Goal: Task Accomplishment & Management: Manage account settings

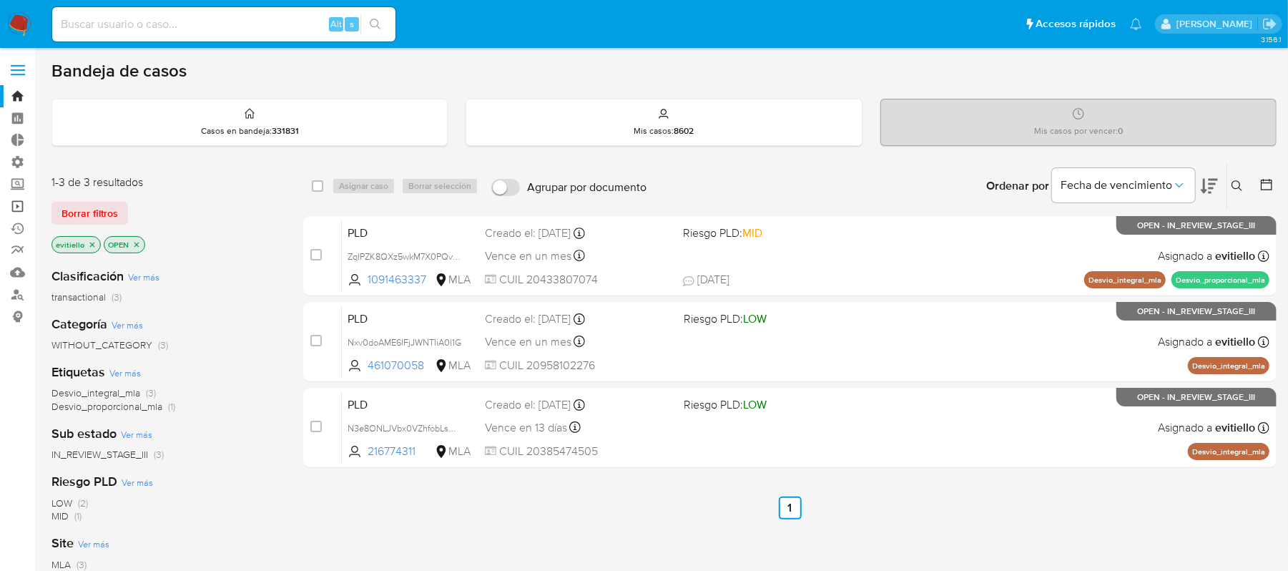
click at [18, 206] on link "Operaciones masivas" at bounding box center [85, 206] width 170 height 22
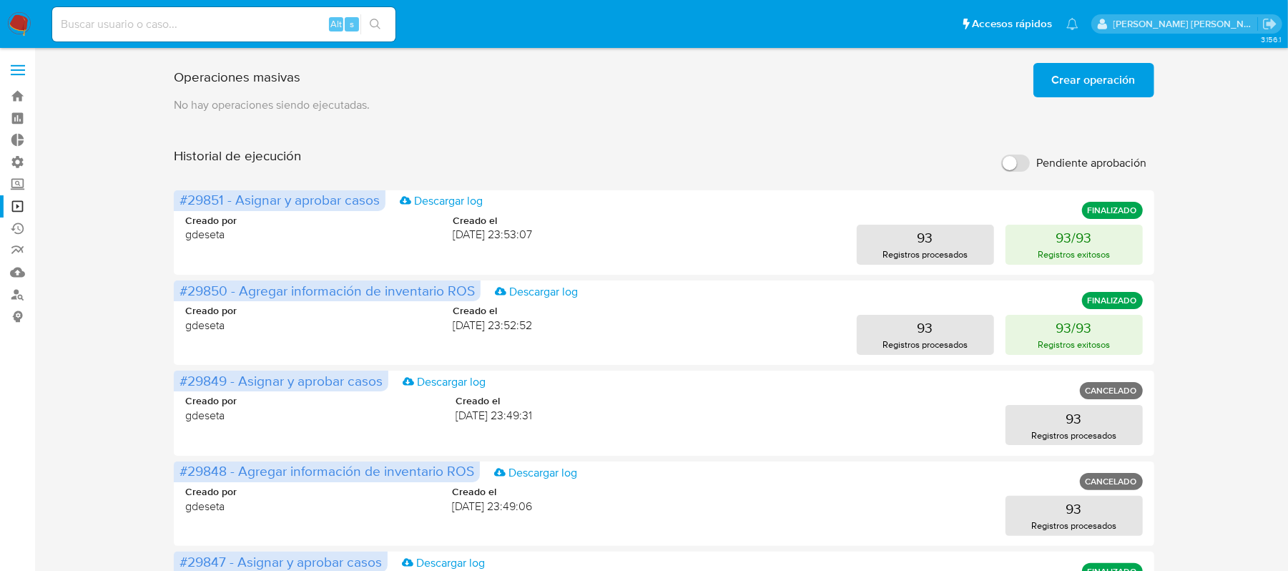
click at [17, 20] on img at bounding box center [19, 24] width 24 height 24
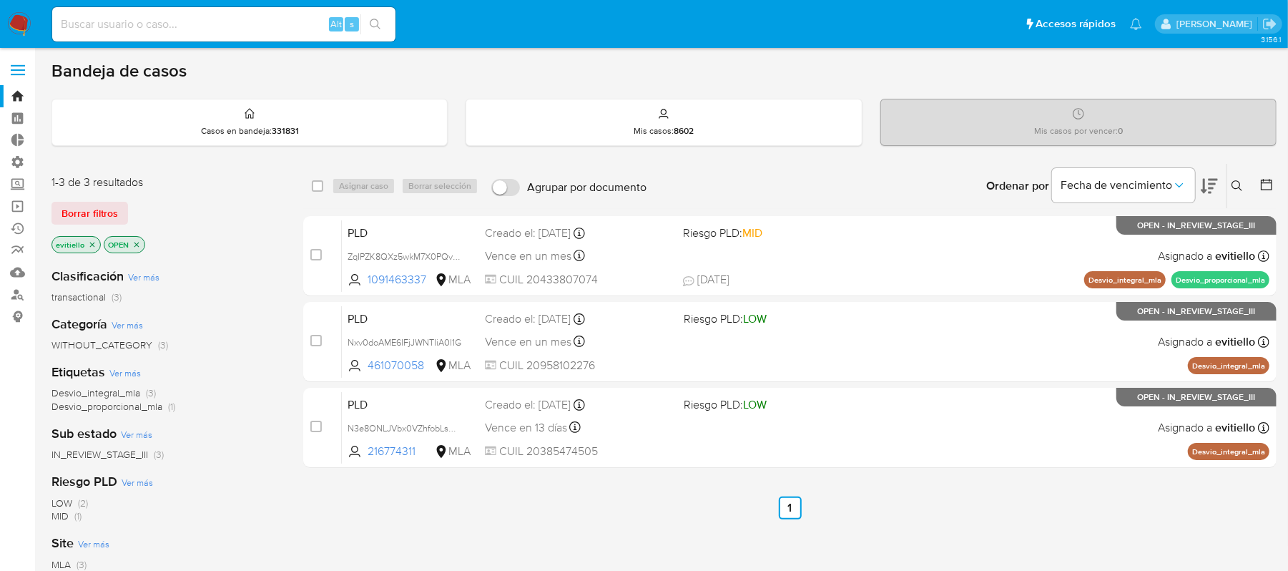
click at [18, 18] on img at bounding box center [19, 24] width 24 height 24
click at [209, 125] on p "Casos en bandeja : 331831" at bounding box center [250, 130] width 98 height 11
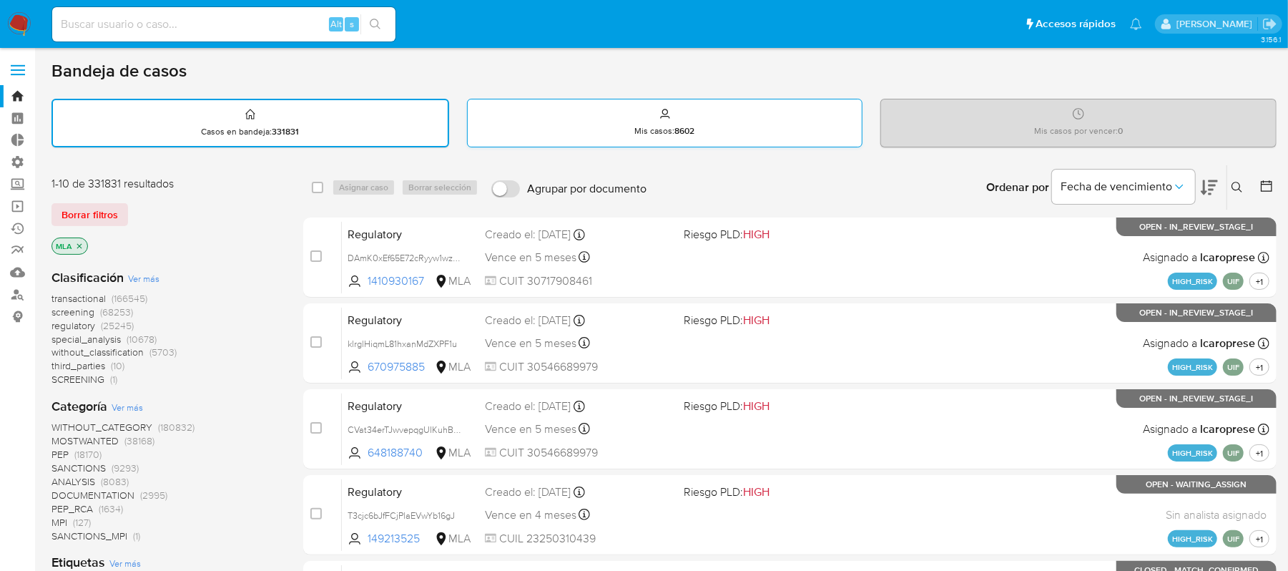
click at [604, 118] on div "Mis casos : 8602" at bounding box center [665, 122] width 395 height 46
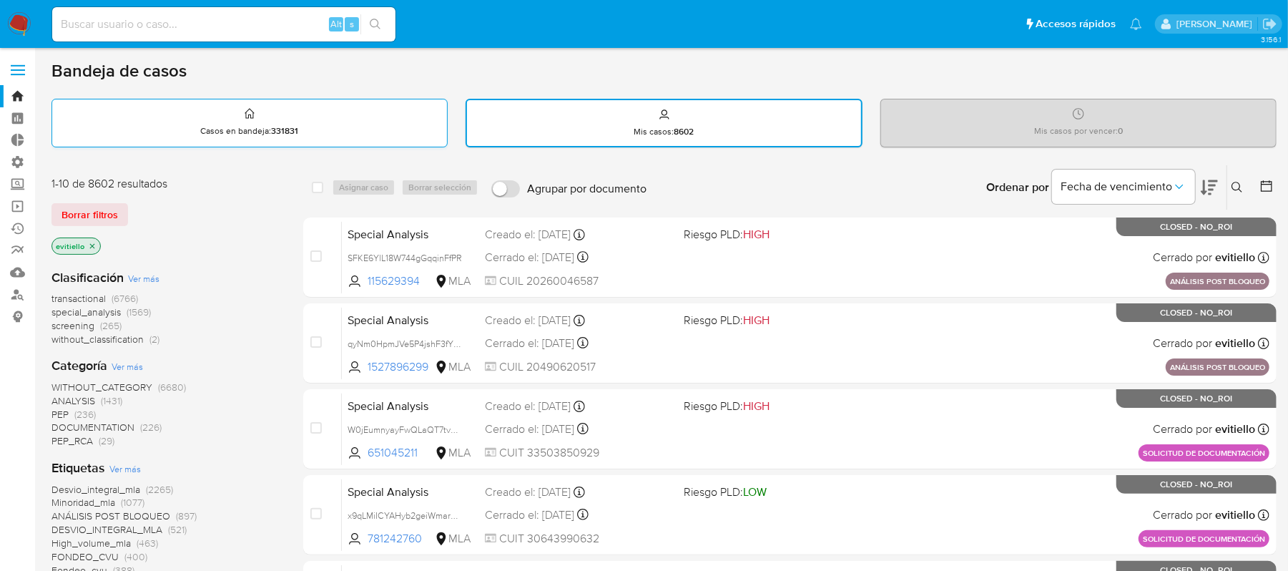
click at [244, 116] on icon at bounding box center [249, 113] width 11 height 17
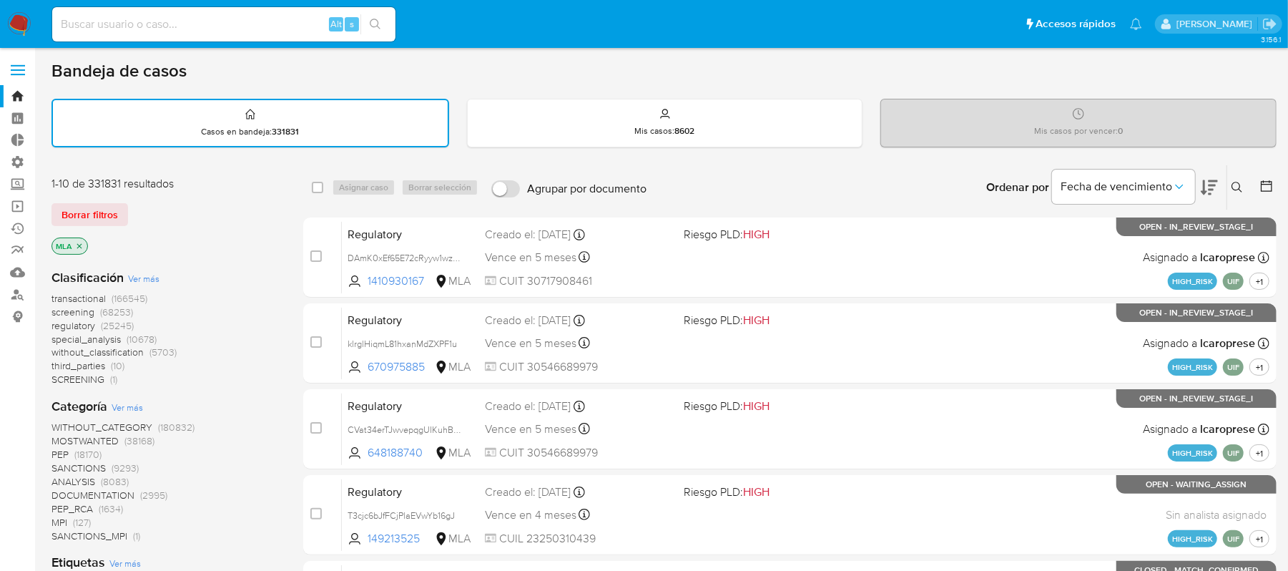
drag, startPoint x: 196, startPoint y: 198, endPoint x: 44, endPoint y: 177, distance: 153.8
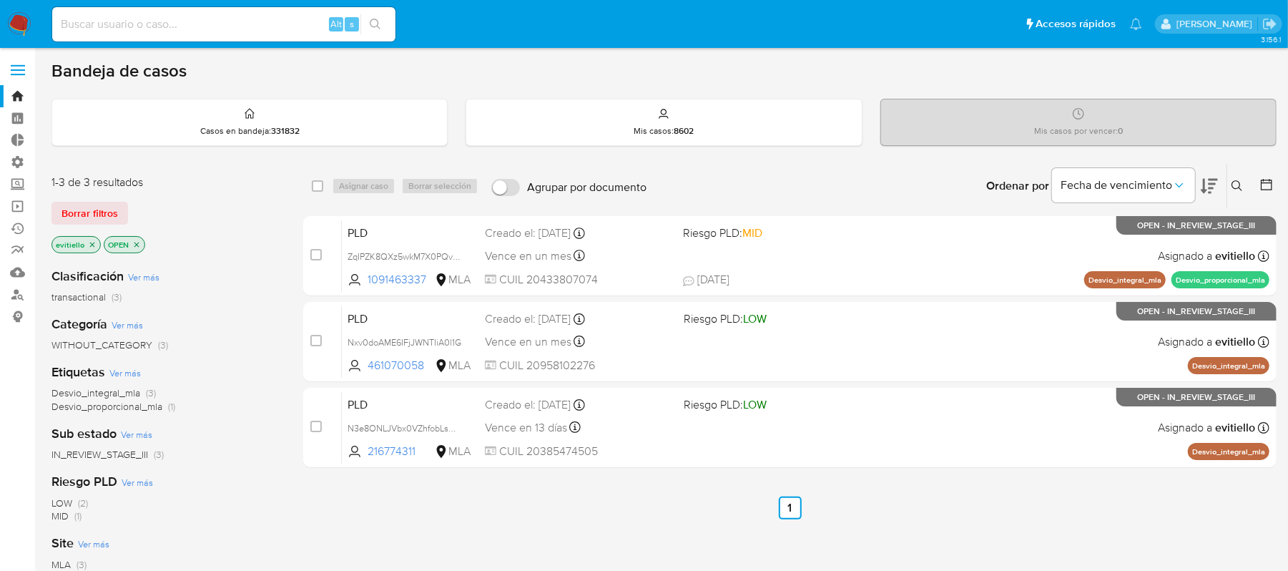
click at [897, 161] on div "Bandeja de casos Casos en bandeja : 331832 Mis casos : 8602 Mis casos por vence…" at bounding box center [663, 435] width 1225 height 751
click at [9, 26] on img at bounding box center [19, 24] width 24 height 24
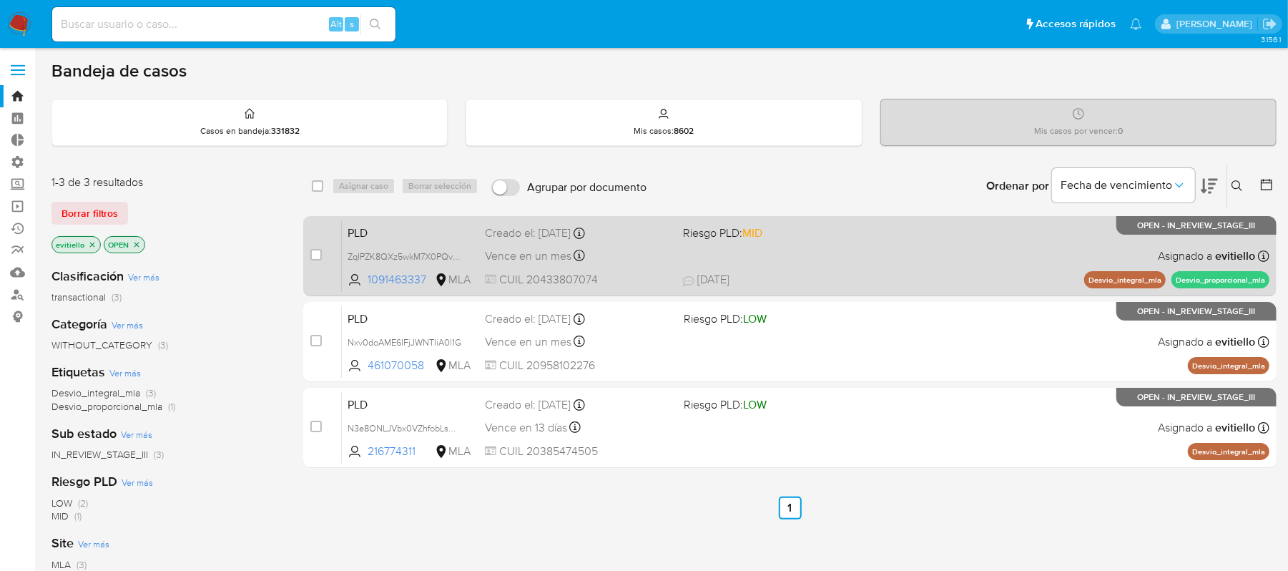
click at [857, 273] on span "[DATE] [DATE] 13:33" at bounding box center [875, 280] width 384 height 16
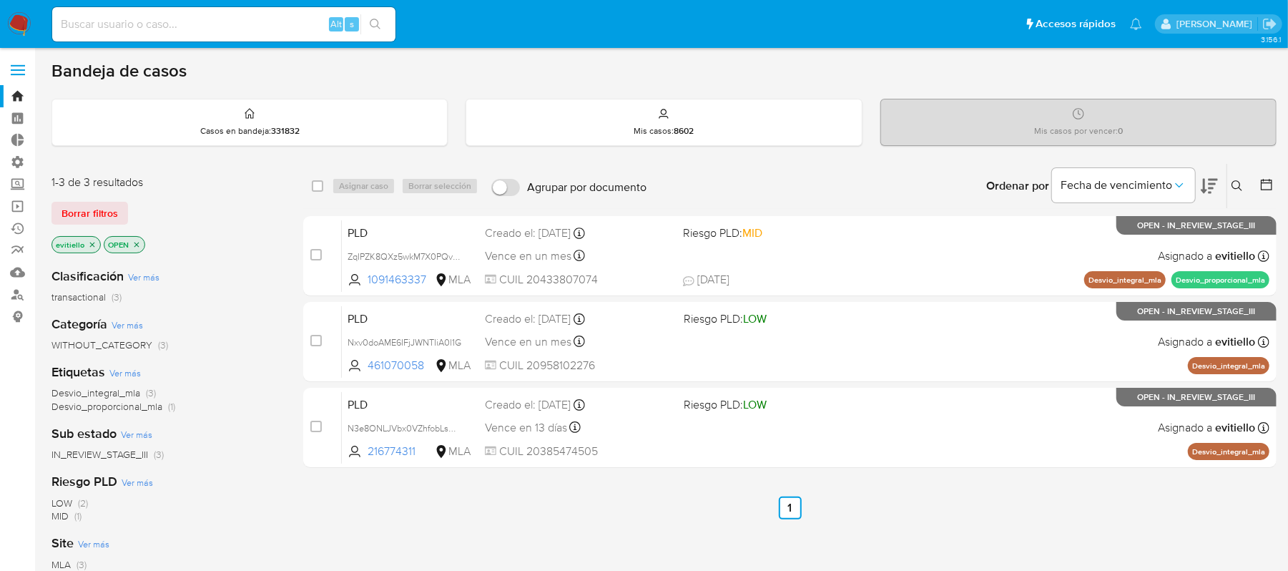
click at [15, 24] on img at bounding box center [19, 24] width 24 height 24
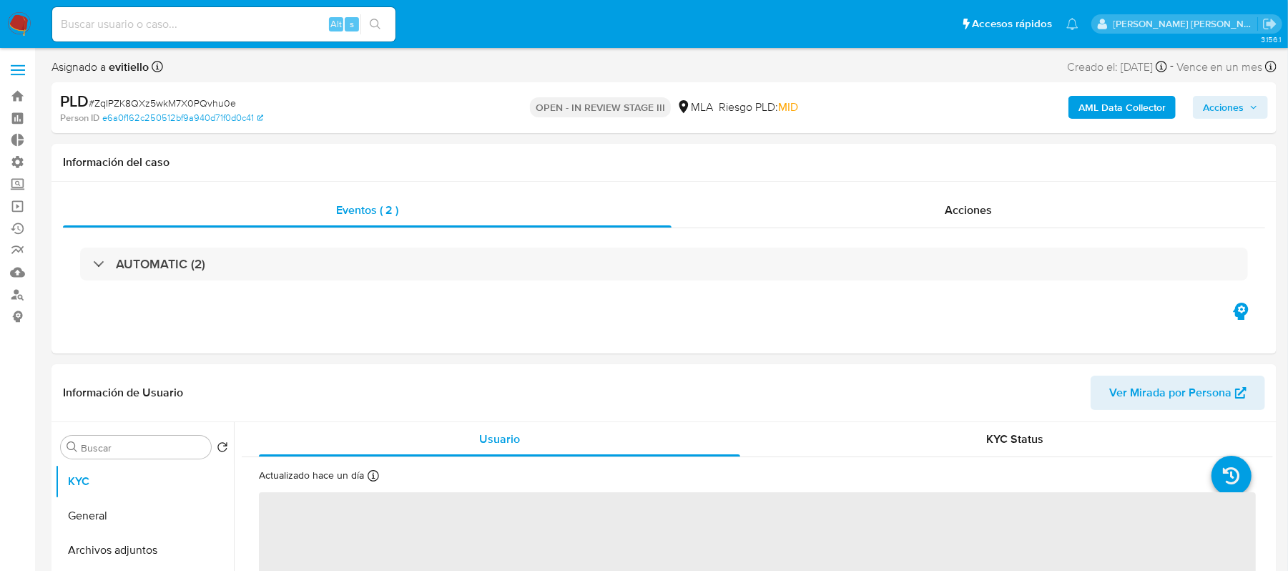
scroll to position [286, 0]
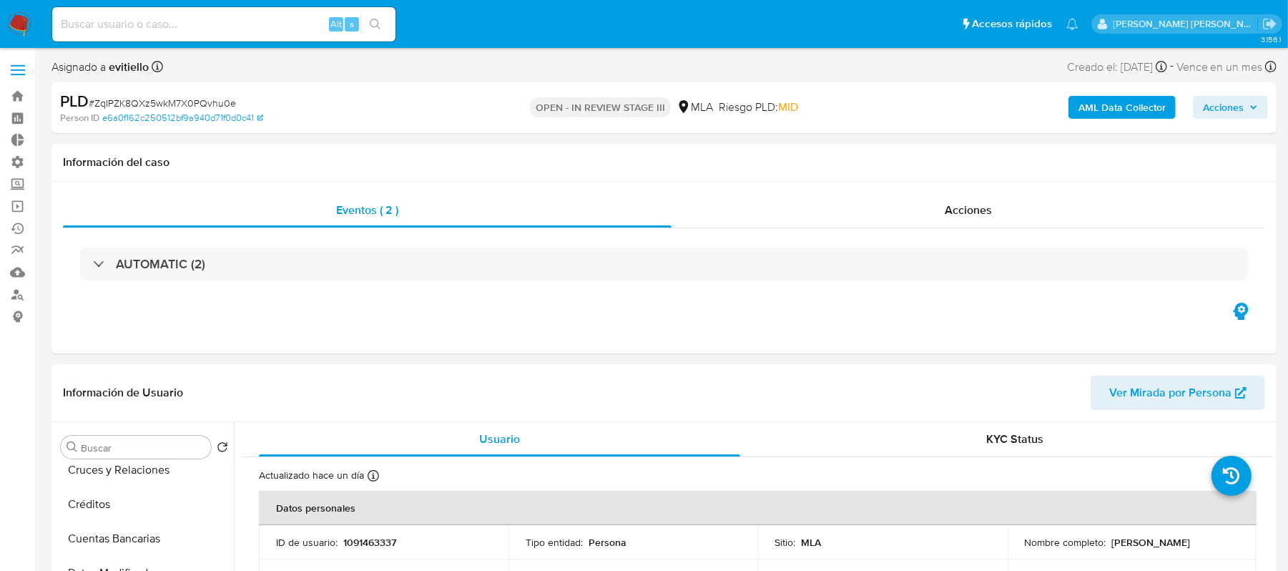
select select "10"
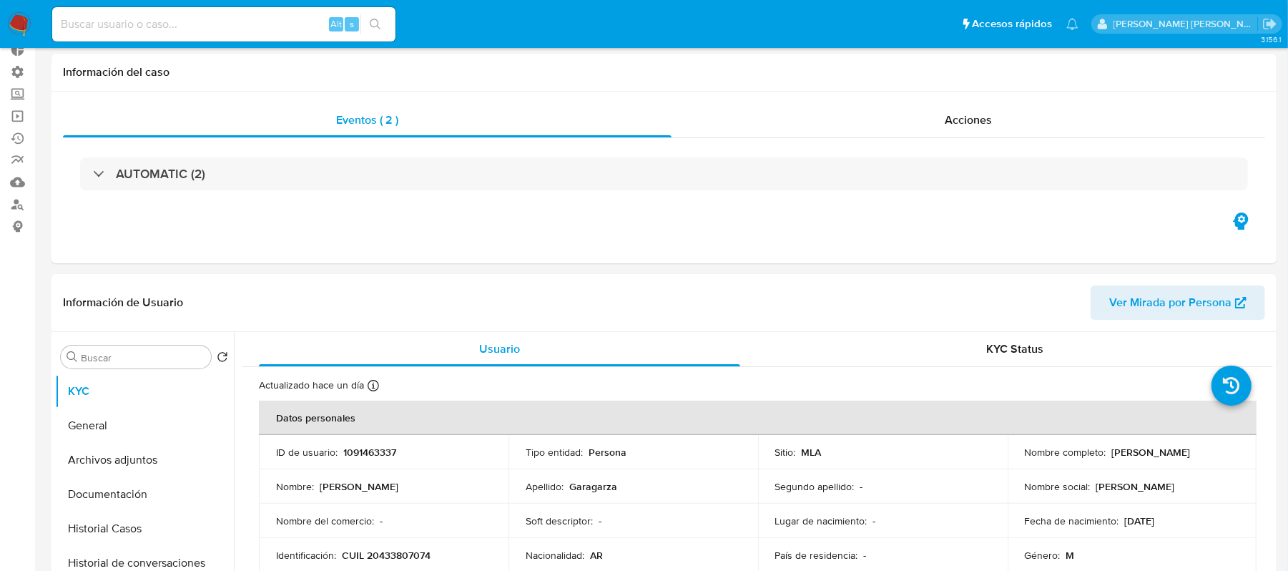
scroll to position [0, 0]
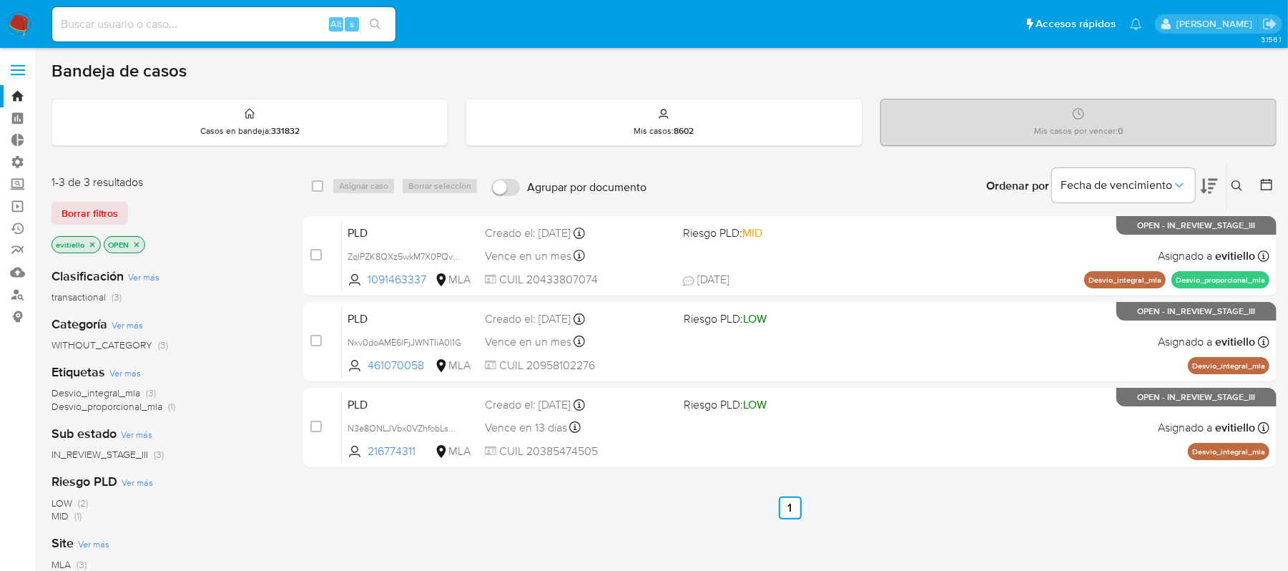
click at [771, 60] on div "Bandeja de casos" at bounding box center [663, 70] width 1225 height 21
click at [190, 220] on div "Borrar filtros" at bounding box center [165, 213] width 229 height 23
click at [782, 169] on div "Ordenar por Fecha de vencimiento No es posible ordenar los resultados mientras …" at bounding box center [965, 186] width 623 height 44
click at [26, 23] on img at bounding box center [19, 24] width 24 height 24
click at [227, 12] on div "Alt s" at bounding box center [223, 24] width 343 height 34
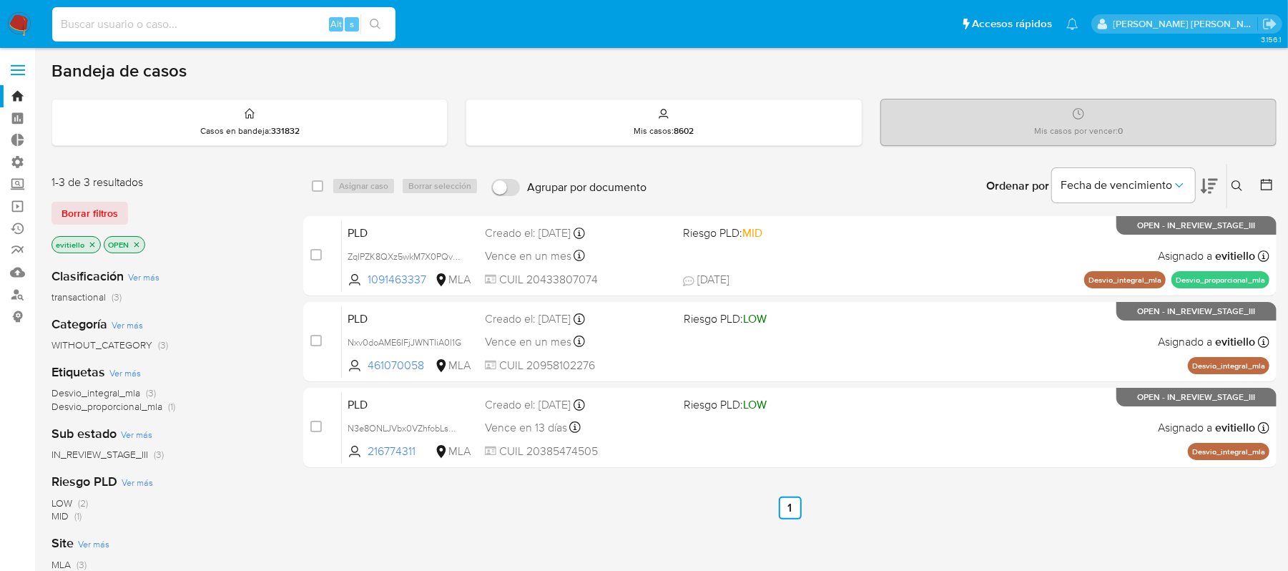
click at [223, 19] on input at bounding box center [223, 24] width 343 height 19
paste input "148612919"
type input "148612919"
click at [375, 24] on icon "search-icon" at bounding box center [375, 24] width 11 height 11
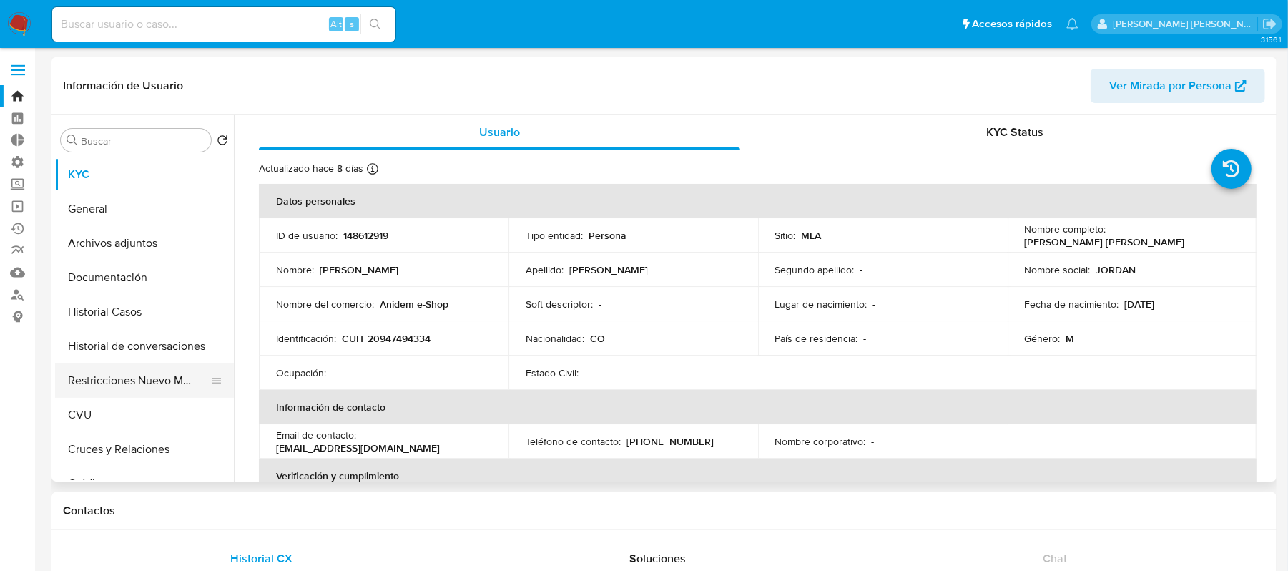
click at [185, 389] on button "Restricciones Nuevo Mundo" at bounding box center [138, 380] width 167 height 34
select select "10"
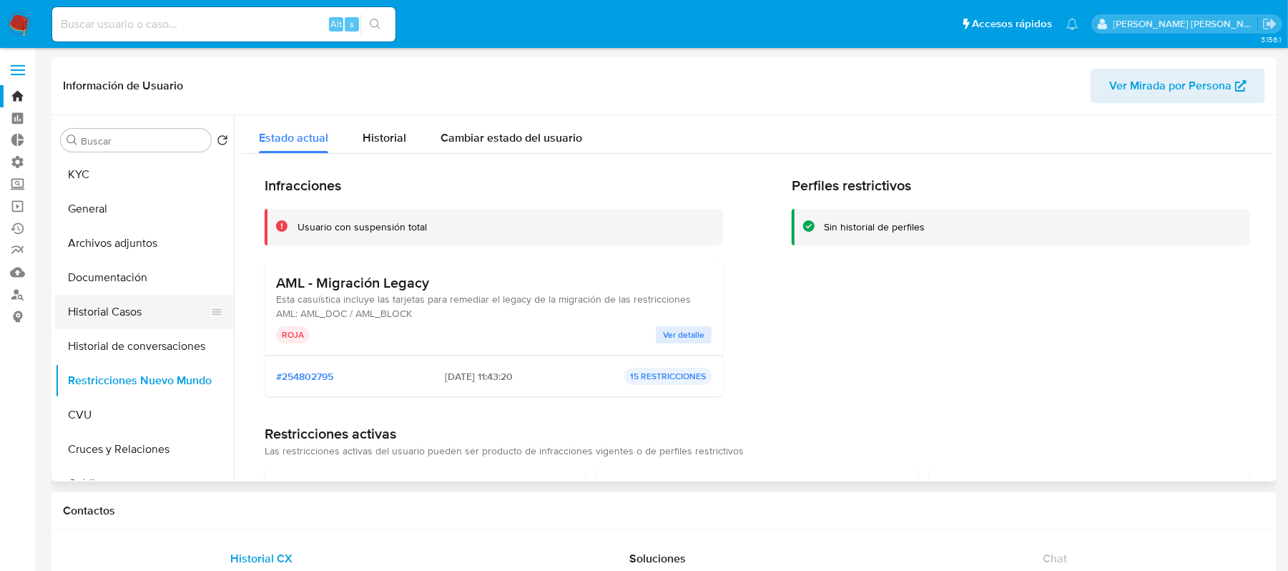
click at [158, 313] on button "Historial Casos" at bounding box center [138, 312] width 167 height 34
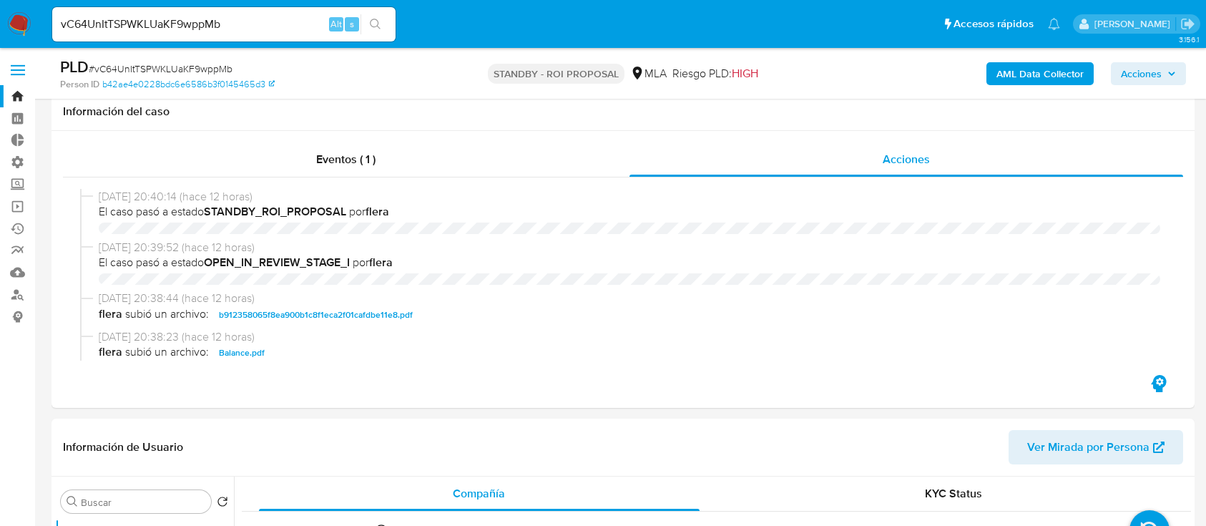
select select "10"
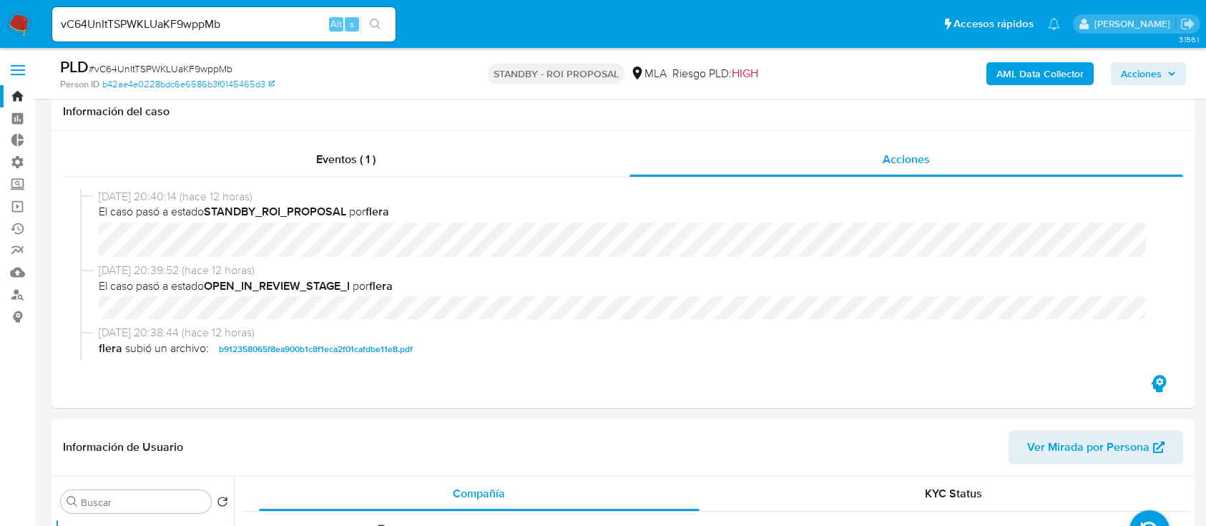
scroll to position [286, 0]
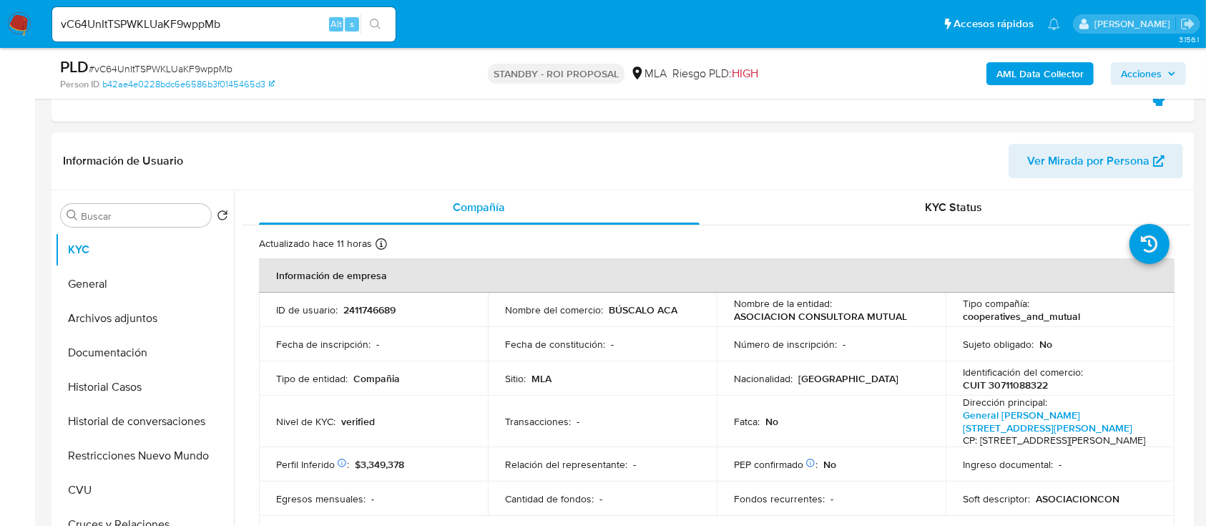
click at [195, 18] on input "vC64UnItTSPWKLUaKF9wppMb" at bounding box center [223, 24] width 343 height 19
paste input "TGv22hLw5qCmsIyZxuAb8IJj"
click at [390, 17] on input "TGv22hLw5qCmsIyZxuAb8IJj" at bounding box center [223, 24] width 343 height 19
type input "TGv22hLw5qCmsIyZxuAb8IJj"
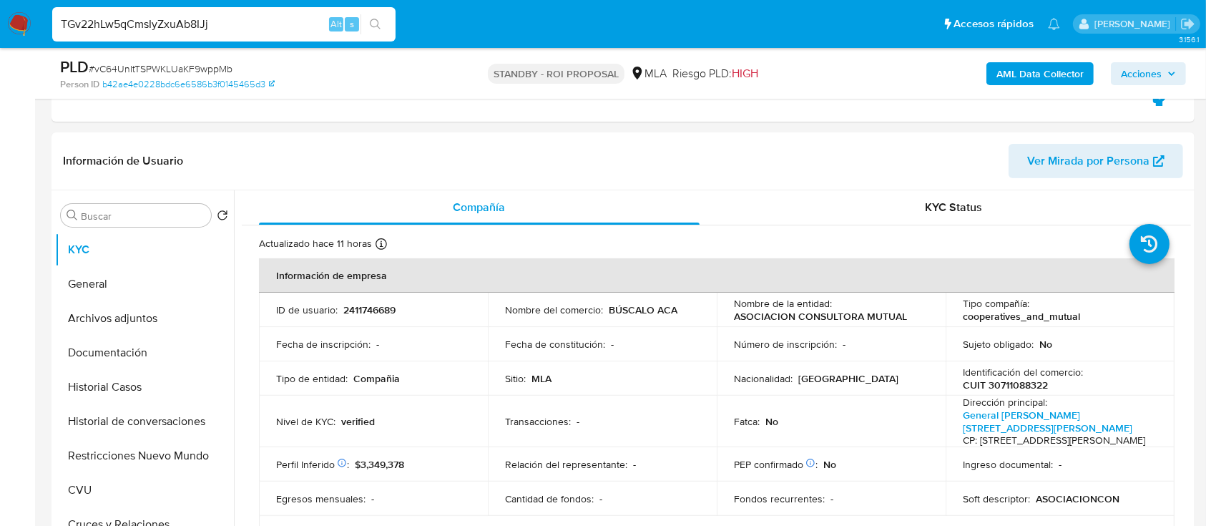
click at [386, 25] on button "search-icon" at bounding box center [374, 24] width 29 height 20
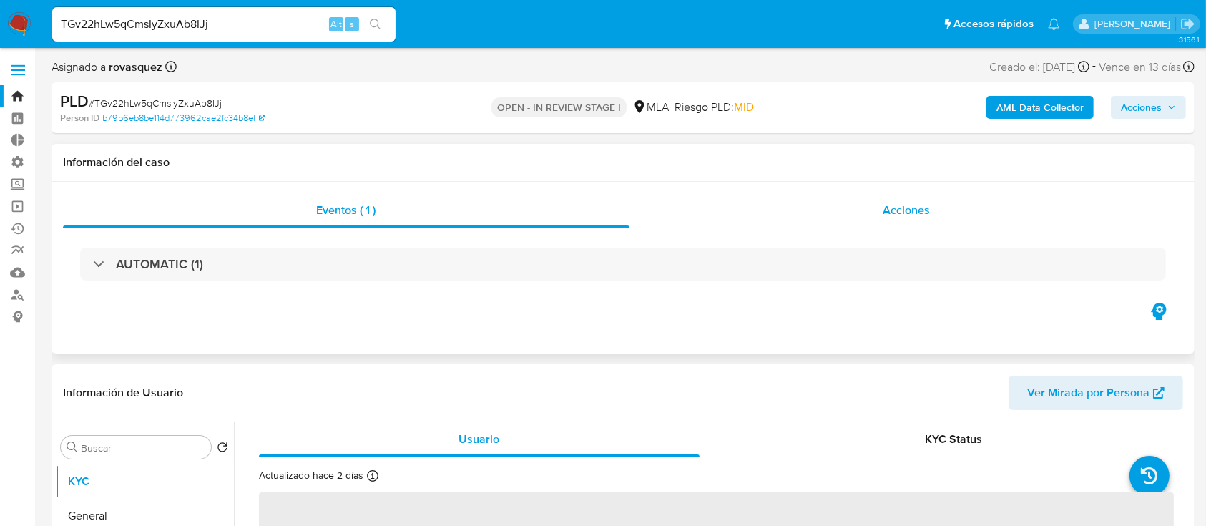
click at [880, 213] on div "Acciones" at bounding box center [906, 210] width 554 height 34
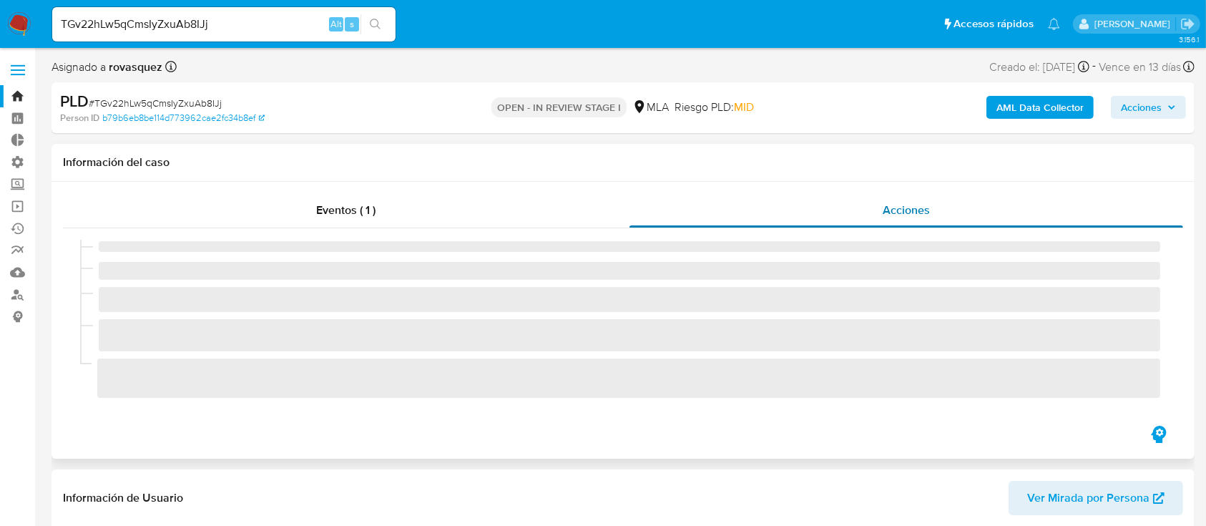
select select "10"
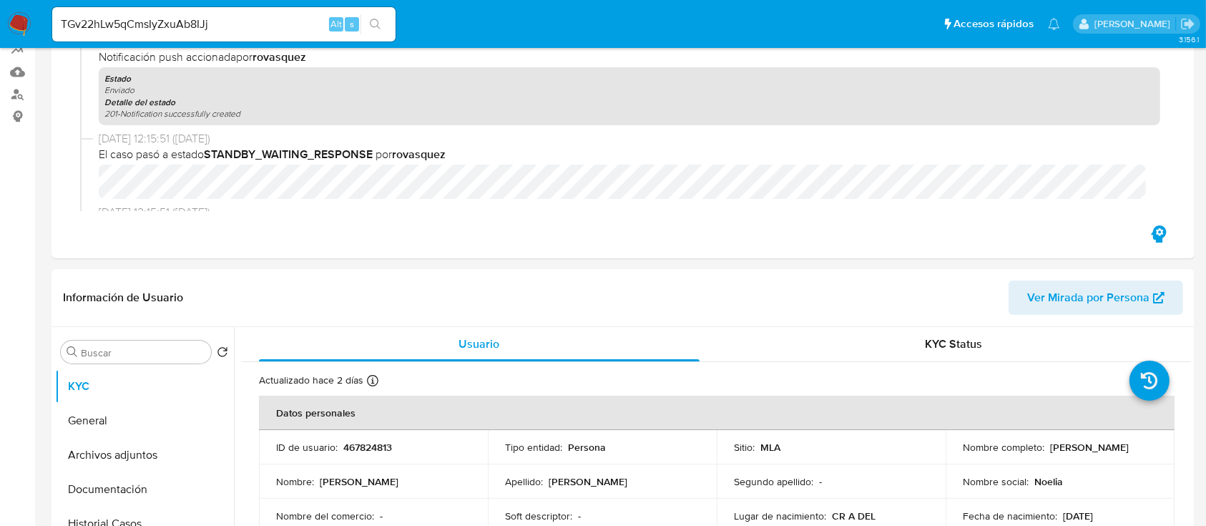
scroll to position [381, 0]
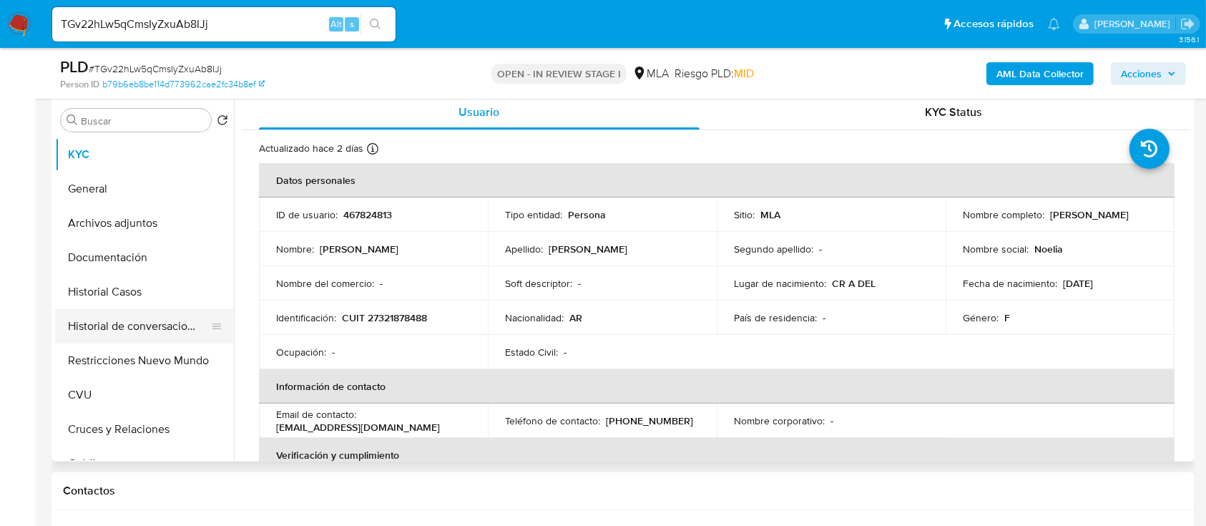
click at [154, 327] on button "Historial de conversaciones" at bounding box center [138, 326] width 167 height 34
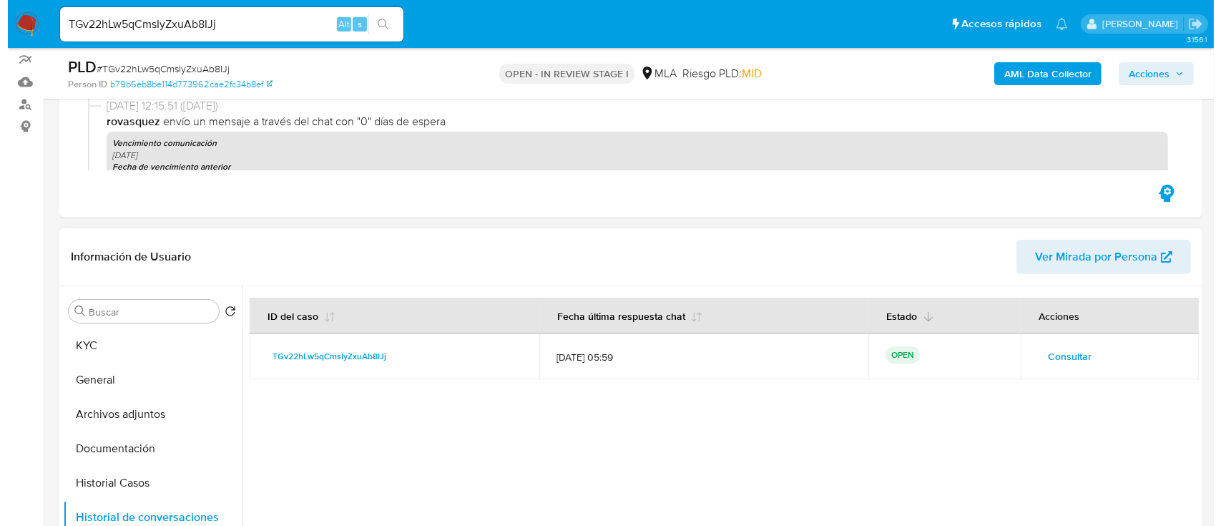
scroll to position [286, 0]
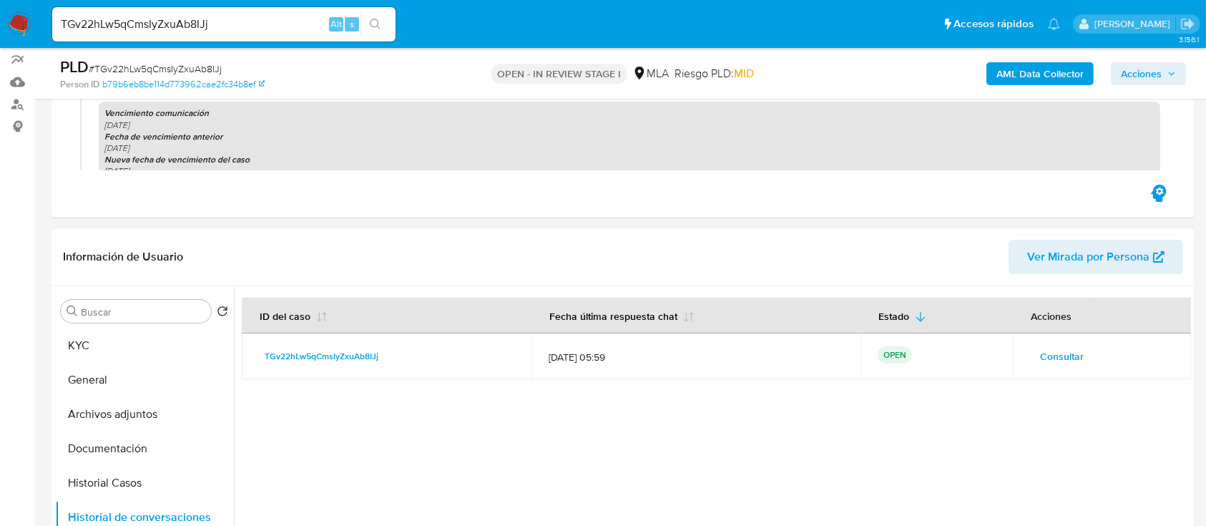
click at [1031, 353] on button "Consultar" at bounding box center [1062, 356] width 64 height 23
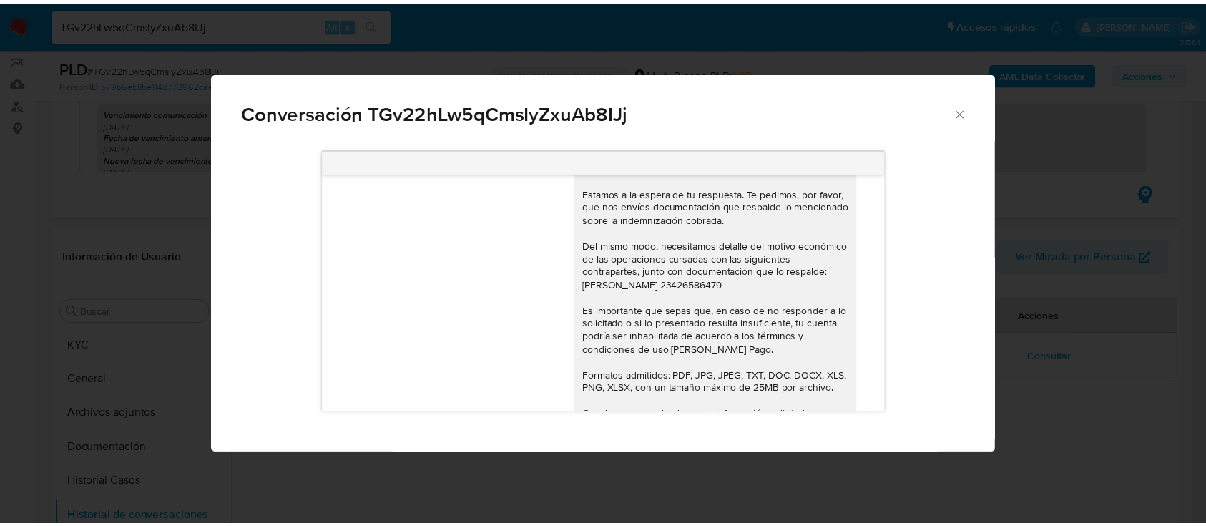
scroll to position [1320, 0]
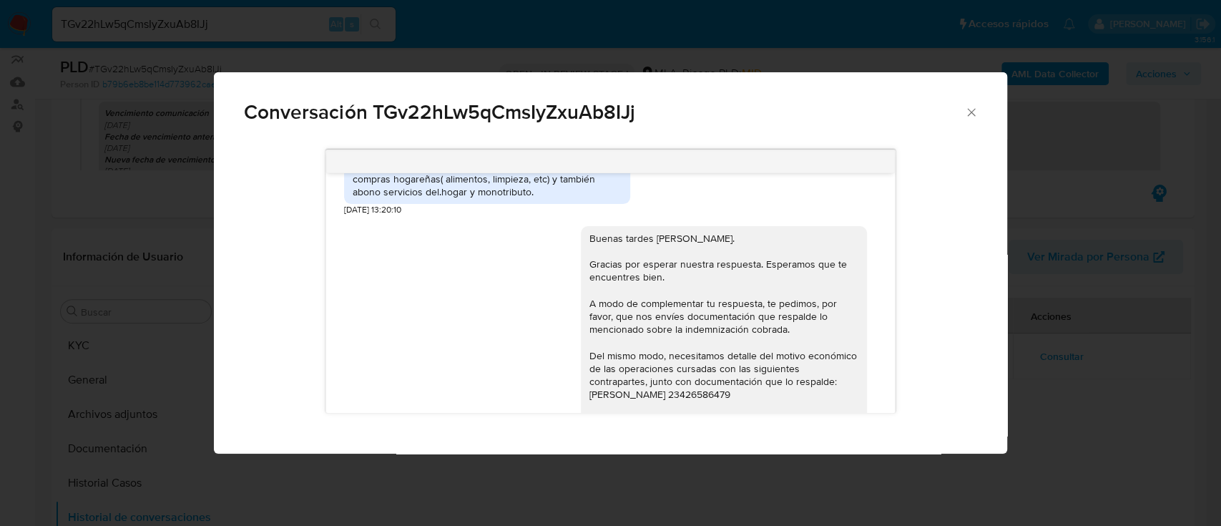
click at [6, 438] on div "Conversación TGv22hLw5qCmsIyZxuAb8IJj [DATE] 18:00:36 Hola, Esperamos que te en…" at bounding box center [610, 263] width 1221 height 526
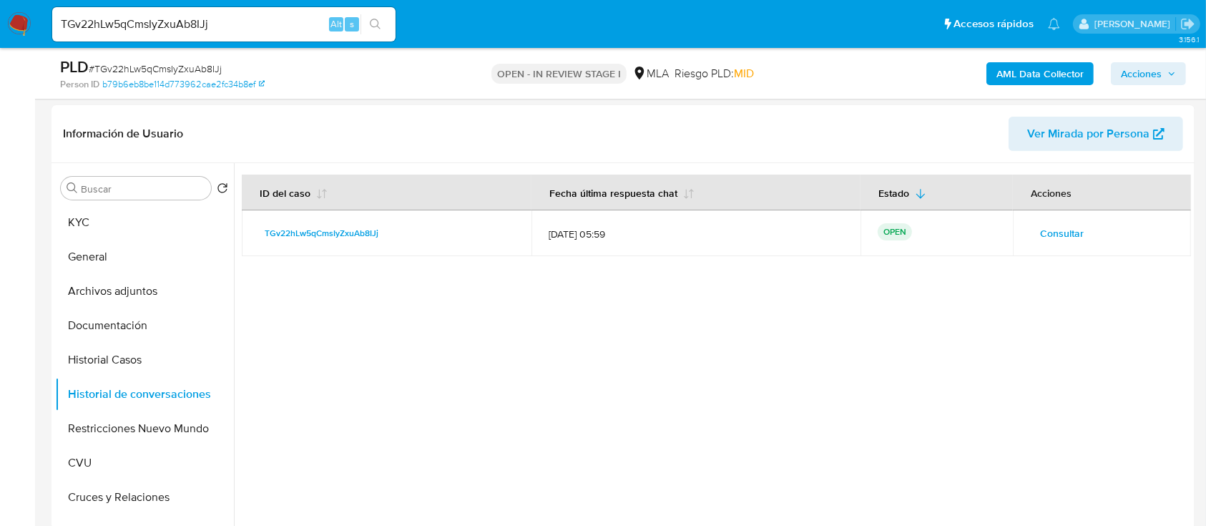
scroll to position [381, 0]
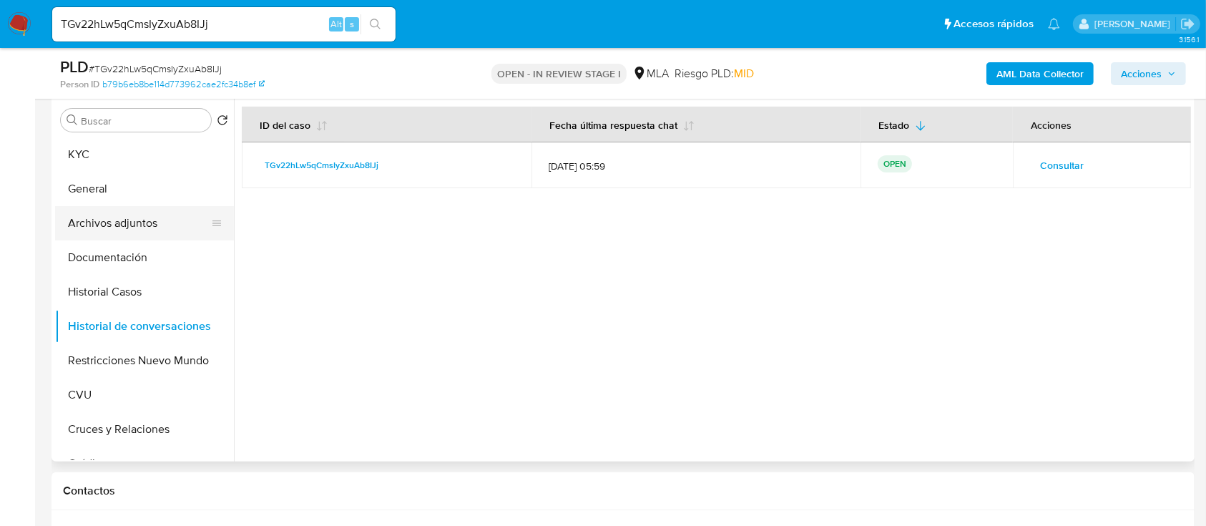
click at [177, 219] on button "Archivos adjuntos" at bounding box center [138, 223] width 167 height 34
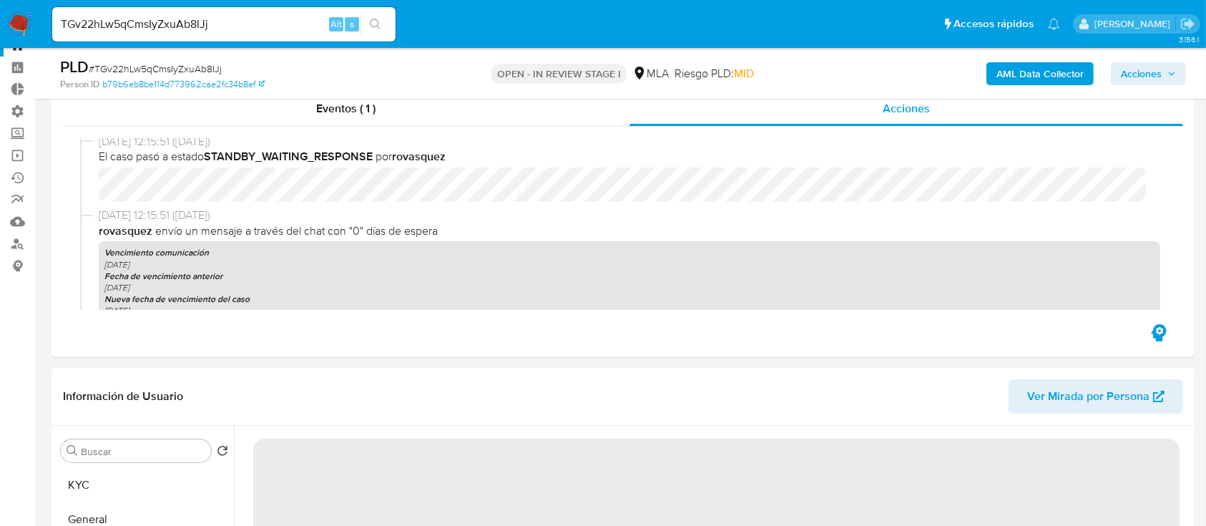
scroll to position [0, 0]
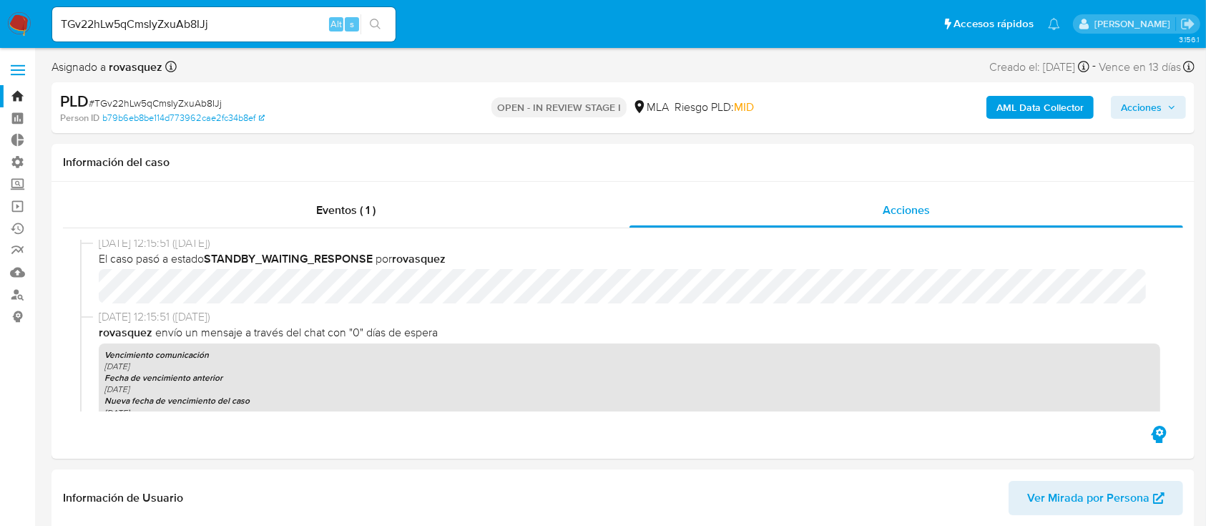
click at [247, 24] on input "TGv22hLw5qCmsIyZxuAb8IJj" at bounding box center [223, 24] width 343 height 19
paste input "ZqIPZK8QXz5wkM7X0PQvhu0e"
type input "ZqIPZK8QXz5wkM7X0PQvhu0e"
click at [375, 16] on button "search-icon" at bounding box center [374, 24] width 29 height 20
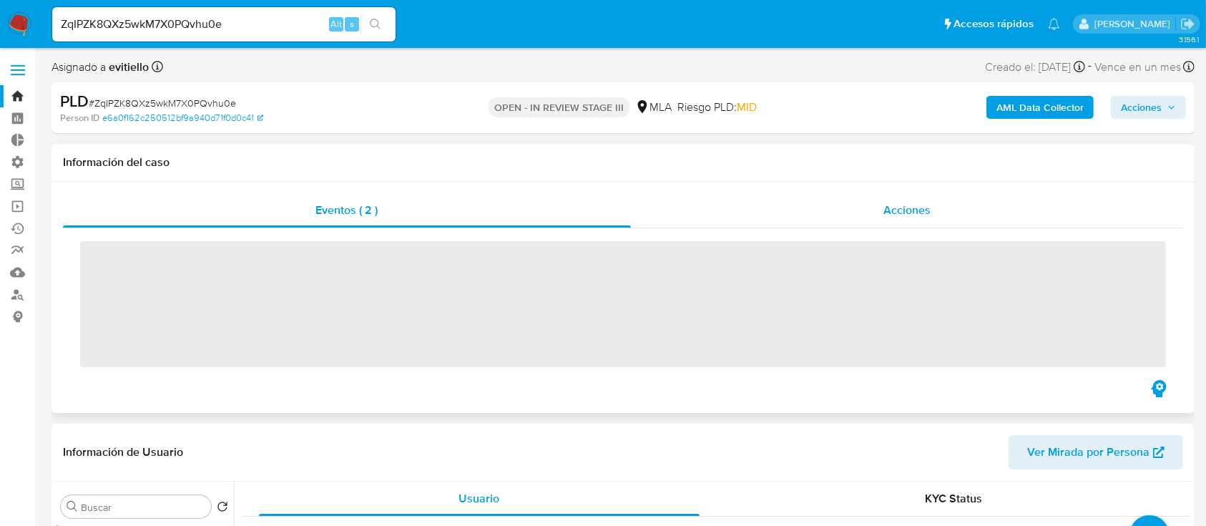
click at [911, 208] on span "Acciones" at bounding box center [906, 210] width 47 height 16
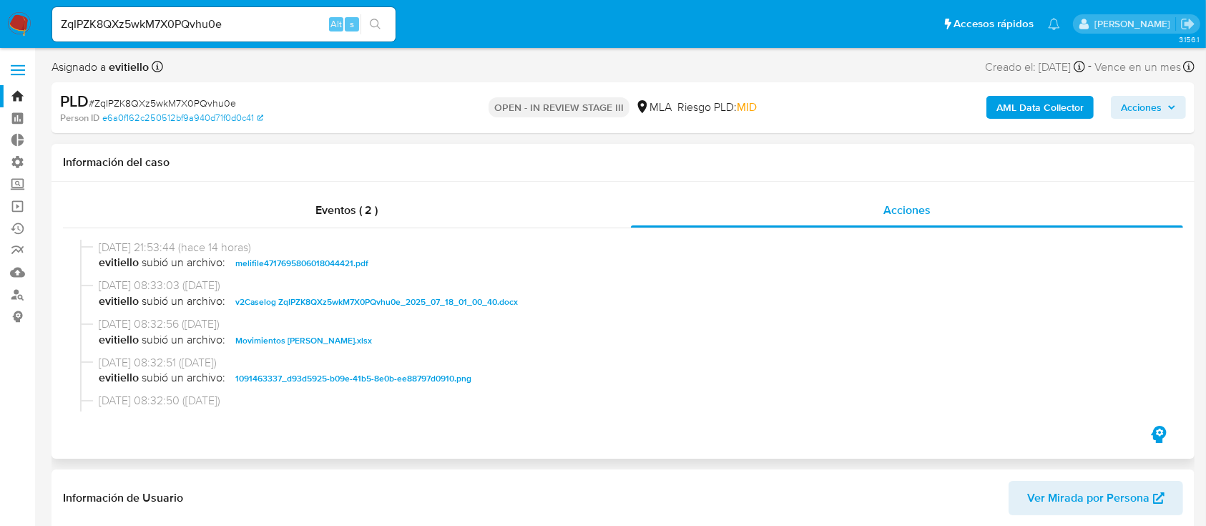
click at [332, 302] on span "v2Caselog ZqIPZK8QXz5wkM7X0PQvhu0e_2025_07_18_01_00_40.docx" at bounding box center [376, 301] width 283 height 17
select select "10"
click at [290, 260] on span "melifile4717695806018044421.pdf" at bounding box center [301, 263] width 133 height 17
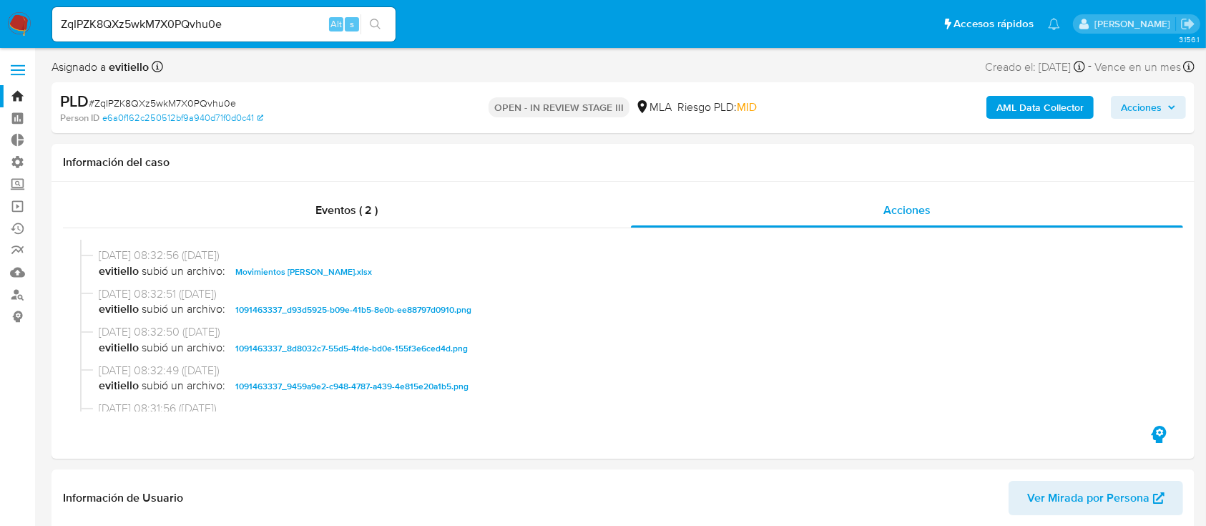
scroll to position [95, 0]
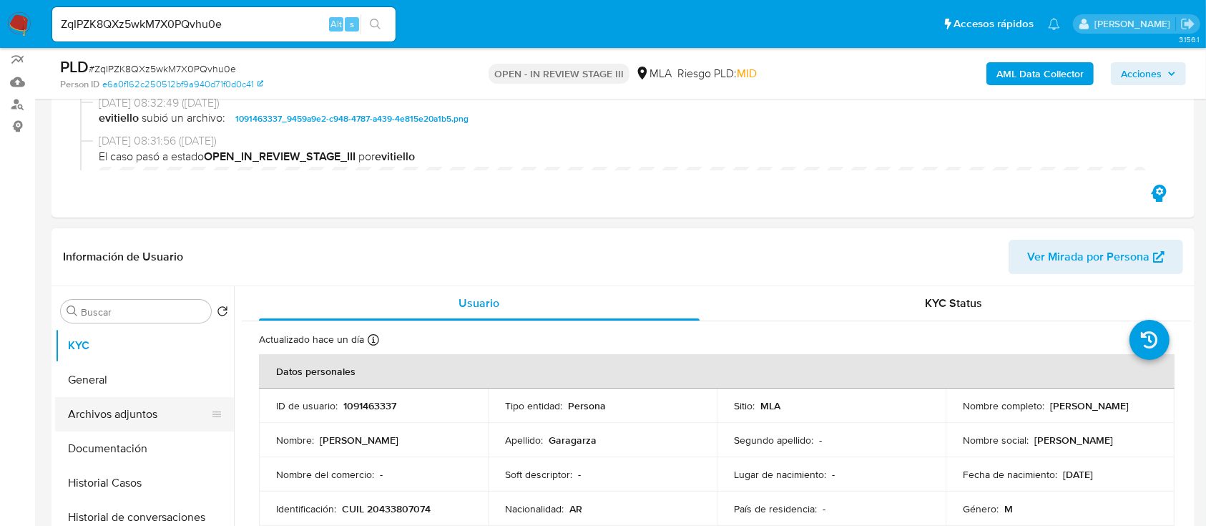
click at [159, 428] on button "Archivos adjuntos" at bounding box center [138, 414] width 167 height 34
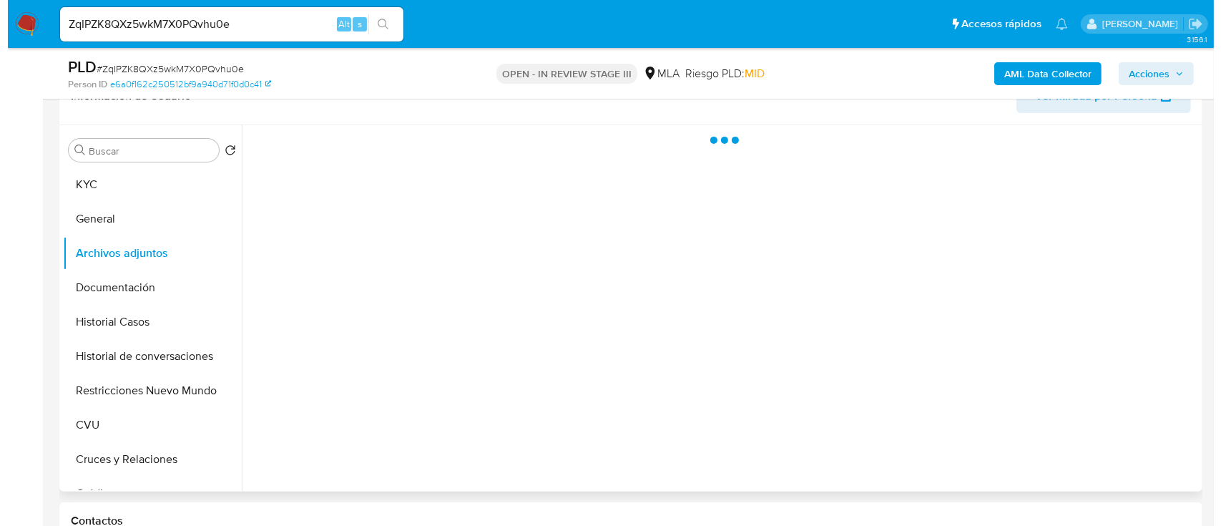
scroll to position [381, 0]
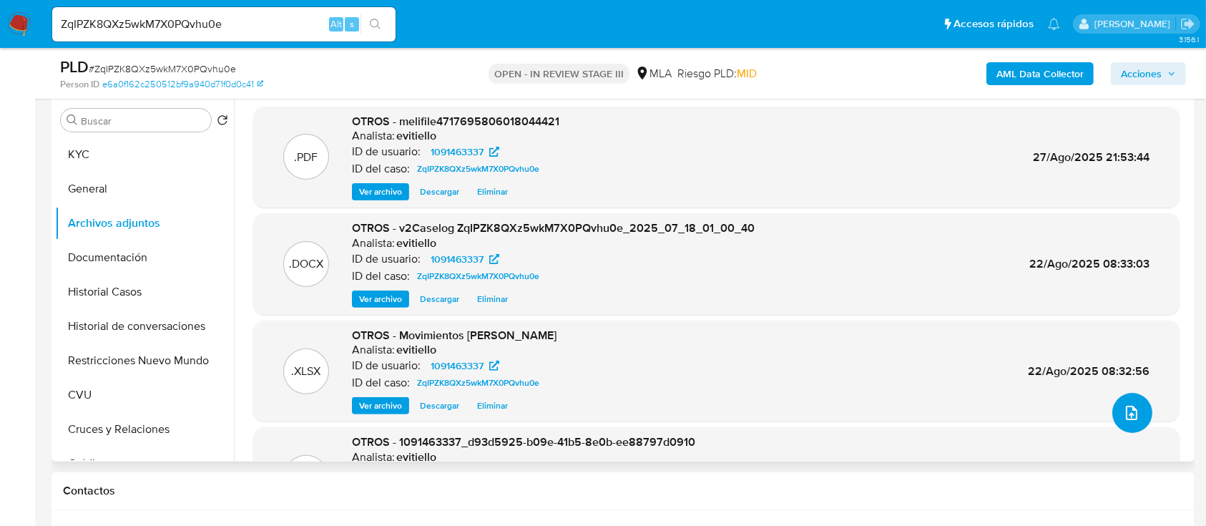
click at [1124, 415] on icon "upload-file" at bounding box center [1131, 412] width 17 height 17
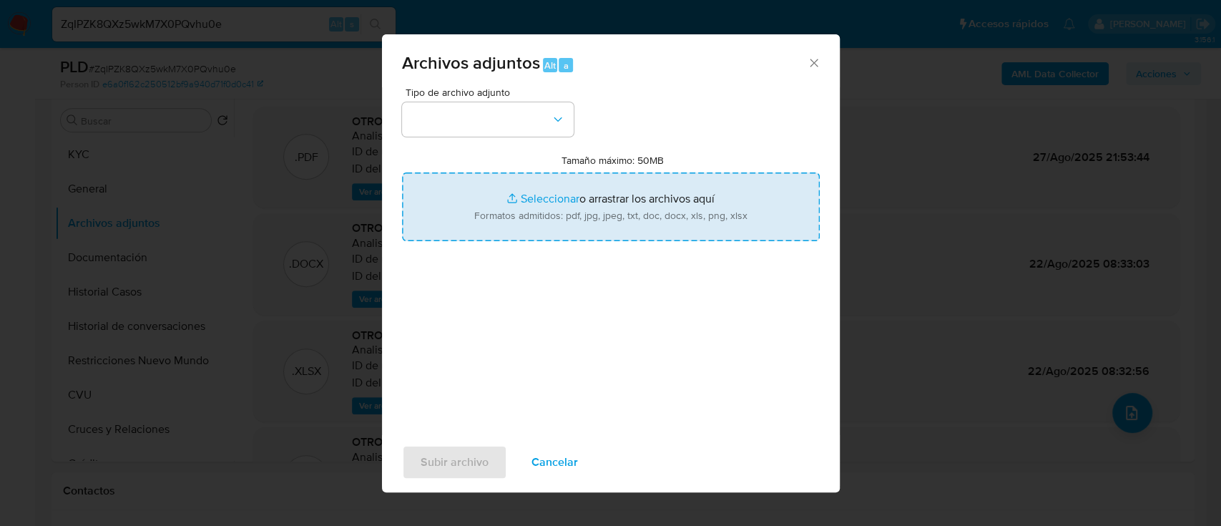
click at [624, 176] on input "Tamaño máximo: 50MB Seleccionar archivos" at bounding box center [611, 206] width 418 height 69
type input "C:\fakepath\v3Caselog ZqIPZK8QXz5wkM7X0PQvhu0e_2025_07_18_01_00_40.docx"
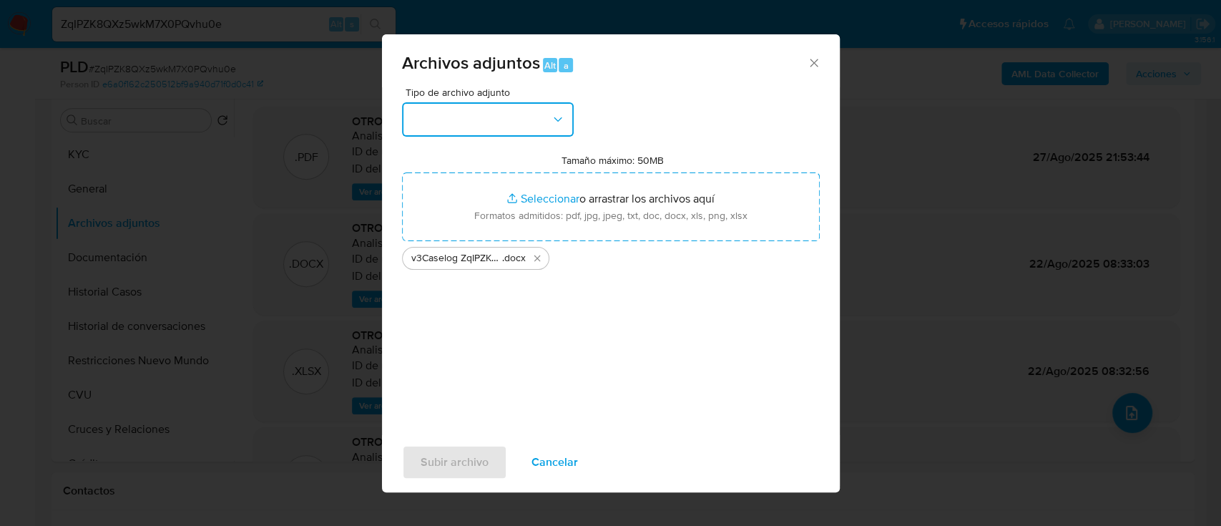
click at [483, 117] on button "button" at bounding box center [488, 119] width 172 height 34
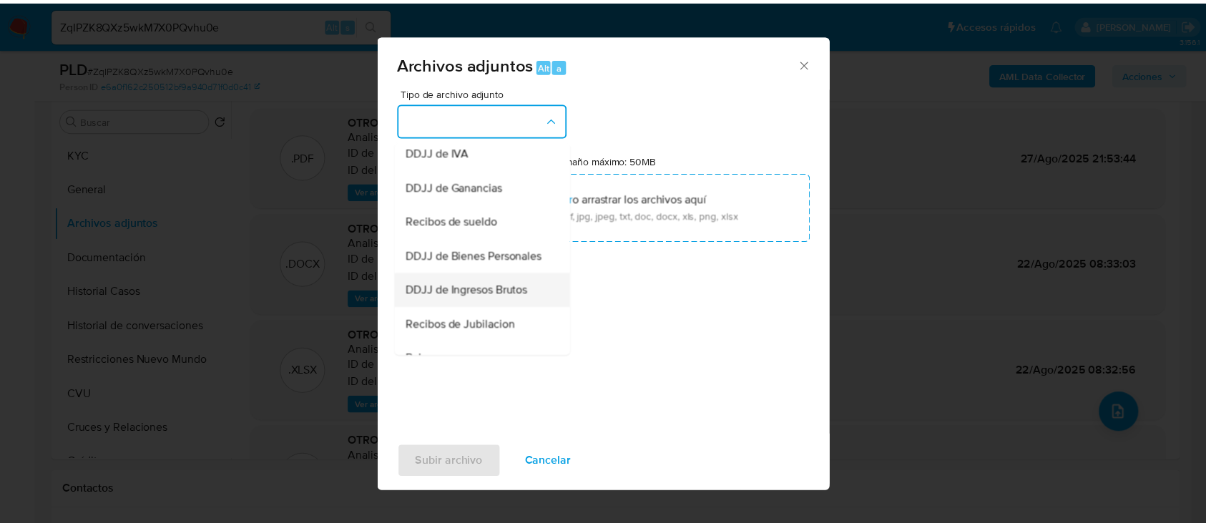
scroll to position [286, 0]
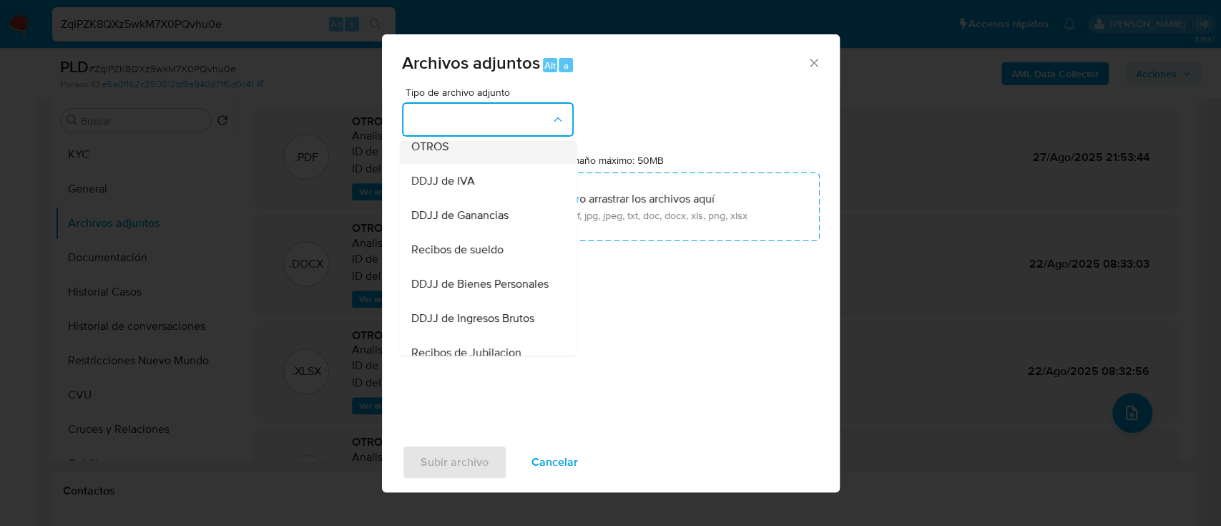
click at [471, 164] on div "OTROS" at bounding box center [484, 146] width 146 height 34
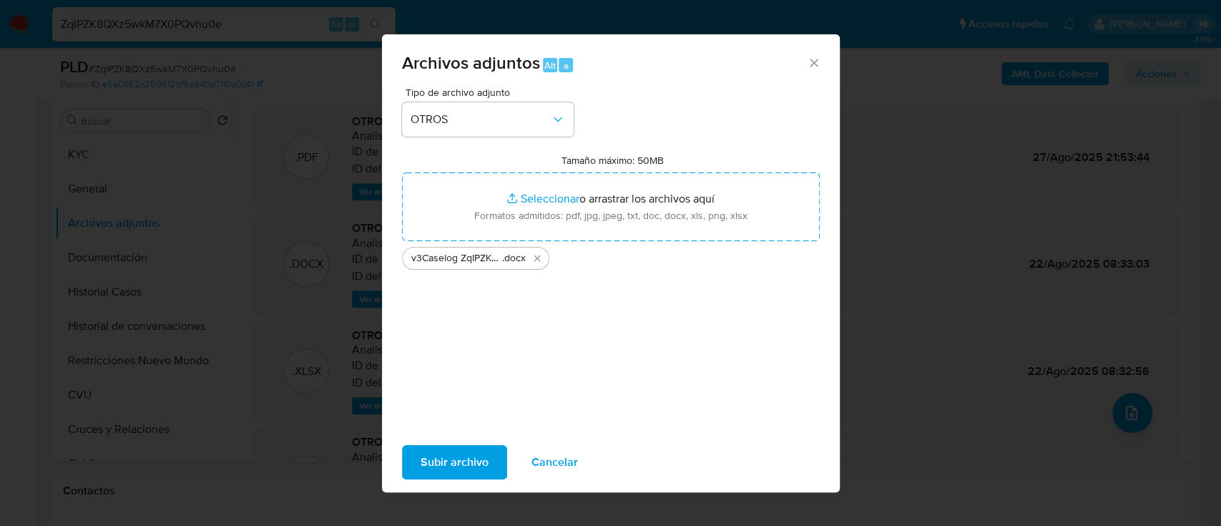
click at [464, 461] on span "Subir archivo" at bounding box center [455, 461] width 68 height 31
